Goal: Task Accomplishment & Management: Complete application form

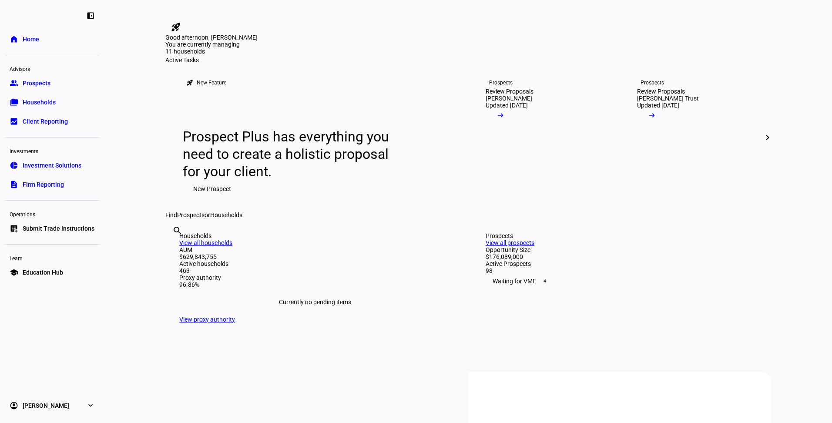
click at [70, 224] on link "list_alt_add Submit Trade Instructions" at bounding box center [52, 228] width 94 height 17
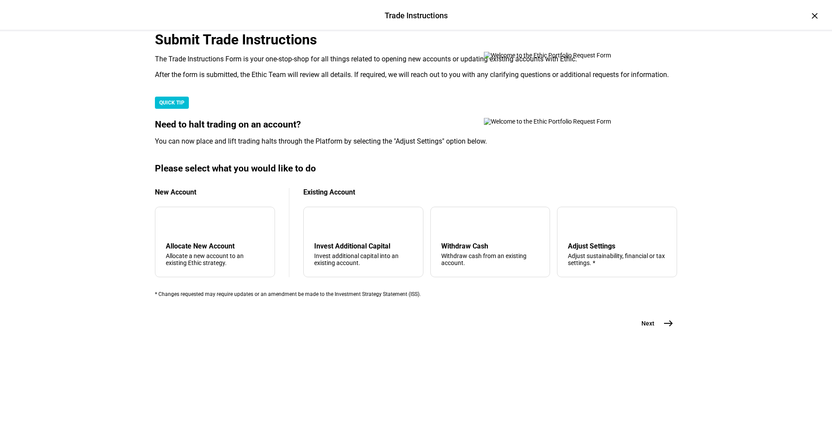
scroll to position [150, 0]
click at [472, 277] on div "arrow_upward Withdraw Cash Withdraw cash from an existing account." at bounding box center [491, 242] width 120 height 71
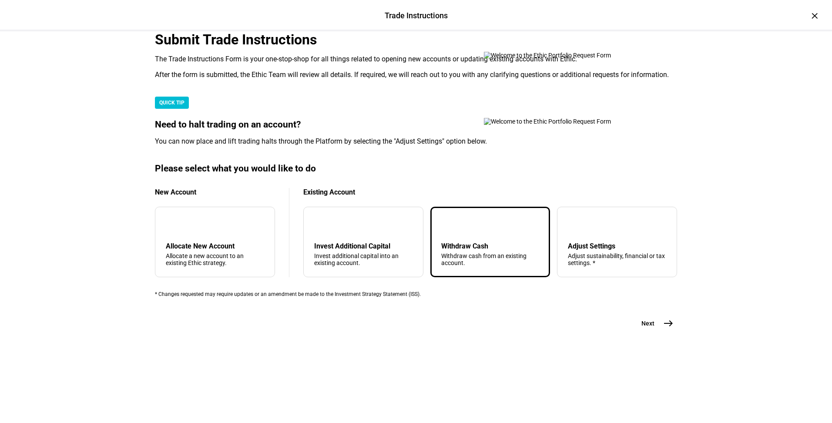
click at [673, 332] on span "east" at bounding box center [668, 323] width 17 height 17
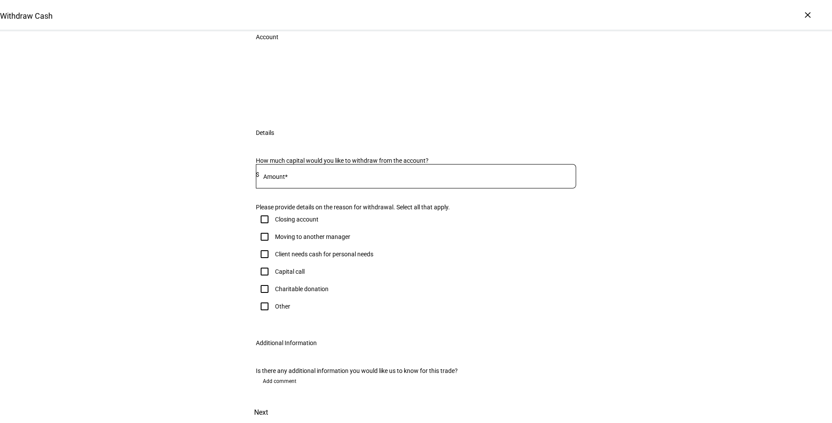
scroll to position [79, 0]
click at [356, 258] on div "Client needs cash for personal needs" at bounding box center [324, 254] width 98 height 7
click at [273, 263] on input "Client needs cash for personal needs" at bounding box center [264, 254] width 17 height 17
checkbox input "true"
click at [335, 197] on div at bounding box center [416, 193] width 320 height 8
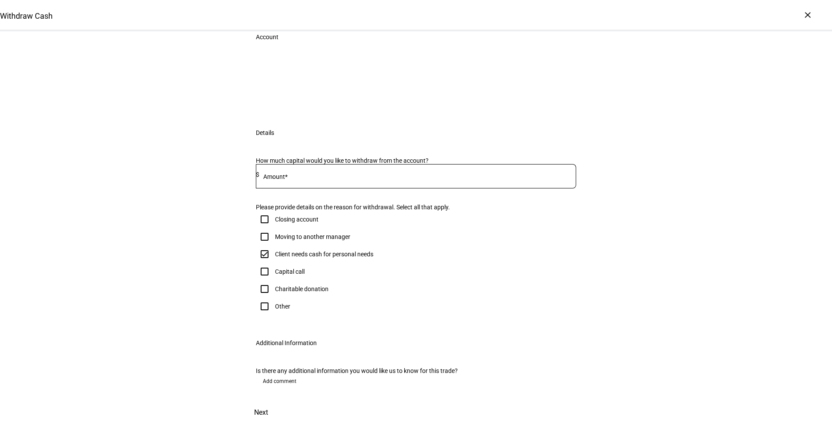
click at [333, 178] on input at bounding box center [417, 174] width 317 height 7
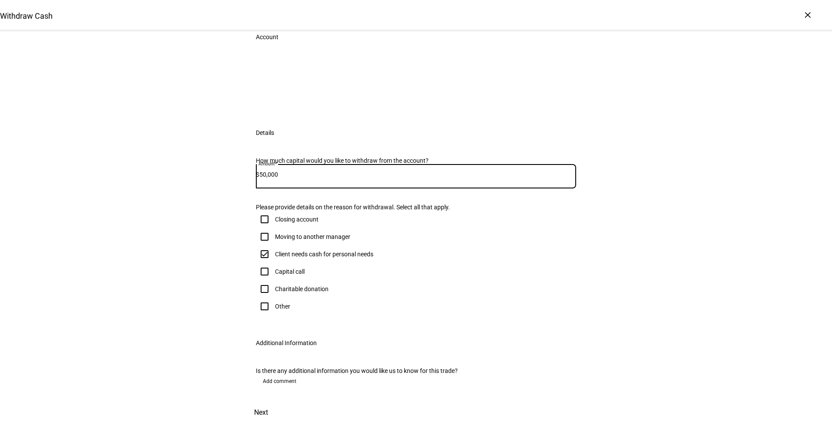
type input "50,000"
click at [674, 284] on div "Withdraw Cash Complete and submit this form to raise cash for withdrawal. Accou…" at bounding box center [416, 216] width 832 height 414
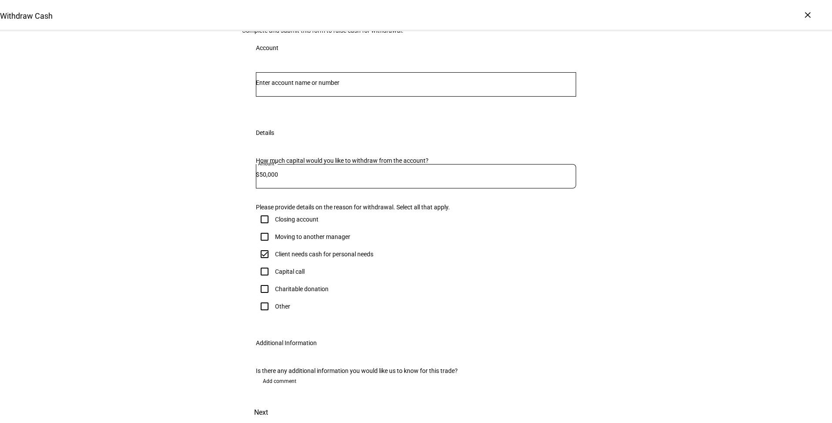
scroll to position [30, 0]
click at [333, 86] on input "Number" at bounding box center [416, 82] width 320 height 7
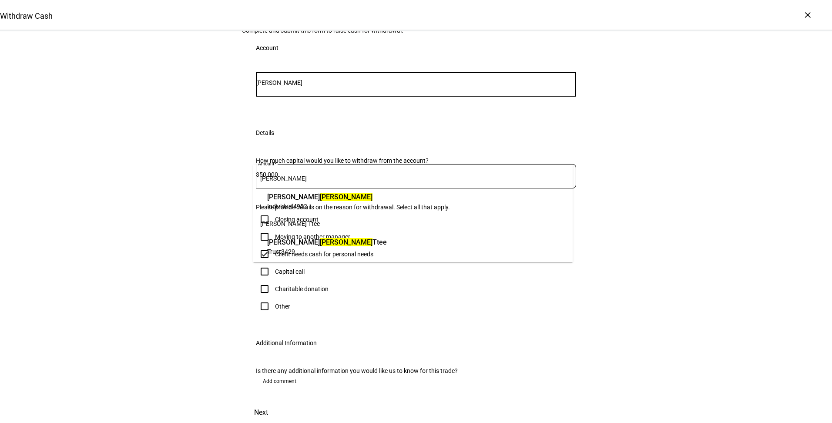
type input "[PERSON_NAME]"
click at [333, 200] on span "[PERSON_NAME]" at bounding box center [319, 197] width 105 height 10
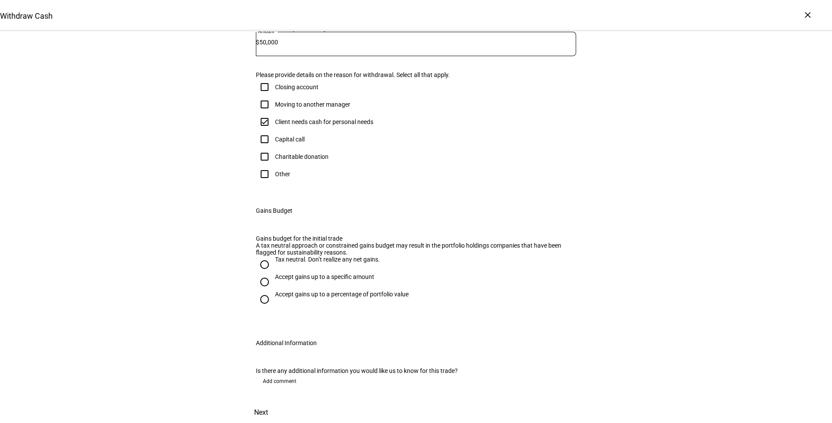
scroll to position [348, 0]
click at [306, 273] on div "Accept gains up to a specific amount" at bounding box center [324, 276] width 99 height 7
click at [273, 273] on input "Accept gains up to a specific amount" at bounding box center [264, 281] width 17 height 17
radio input "true"
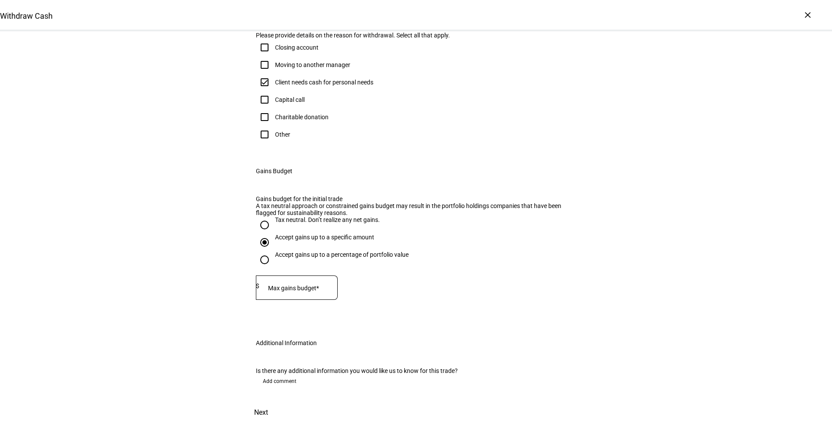
click at [305, 276] on div at bounding box center [298, 288] width 78 height 24
type input "11,000"
click at [416, 278] on eth-form-field-wrapper "Max gains budget* $ 11,000" at bounding box center [416, 292] width 320 height 33
click at [280, 402] on span at bounding box center [261, 412] width 38 height 21
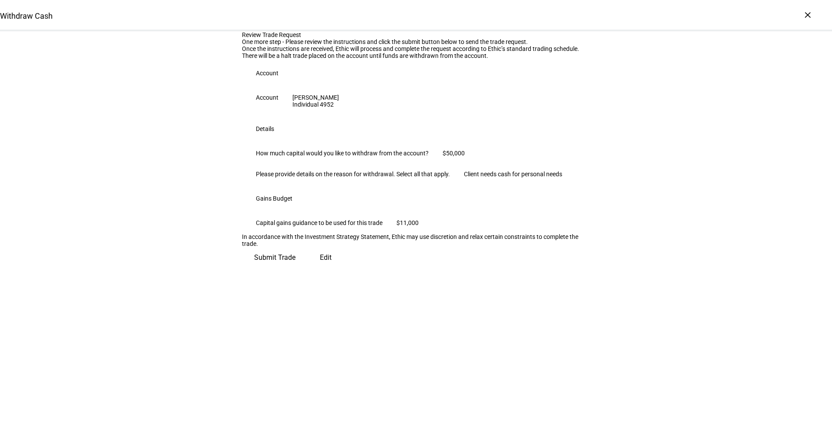
scroll to position [62, 0]
click at [308, 268] on span at bounding box center [275, 257] width 66 height 21
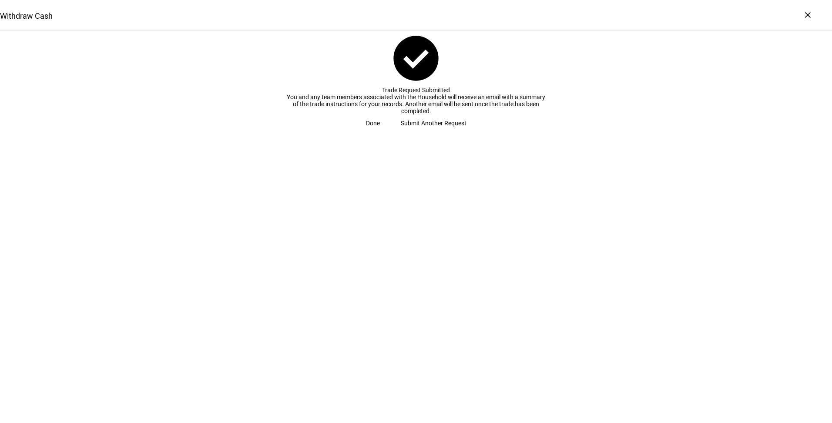
click at [391, 132] on button "Done" at bounding box center [373, 123] width 35 height 17
